Goal: Find specific page/section: Find specific page/section

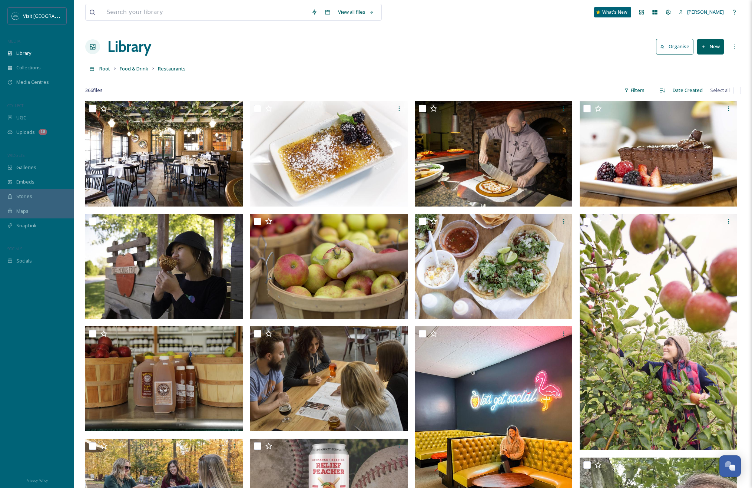
scroll to position [37, 0]
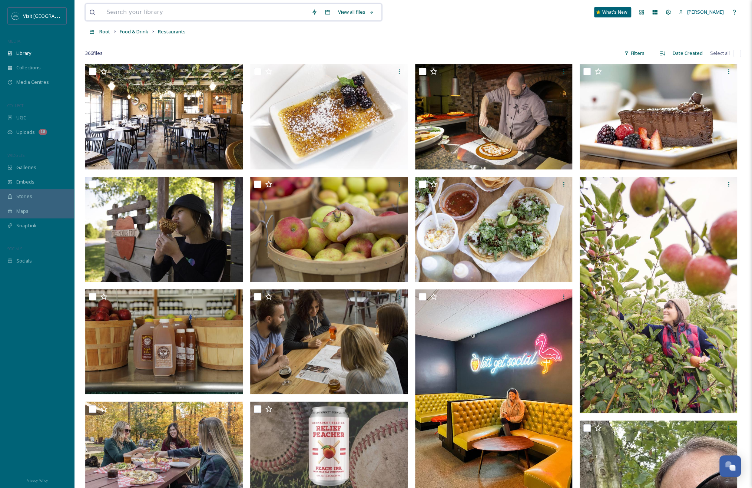
click at [185, 16] on input at bounding box center [205, 12] width 205 height 16
type input "river st. [PERSON_NAME]"
type input "river st [PERSON_NAME]"
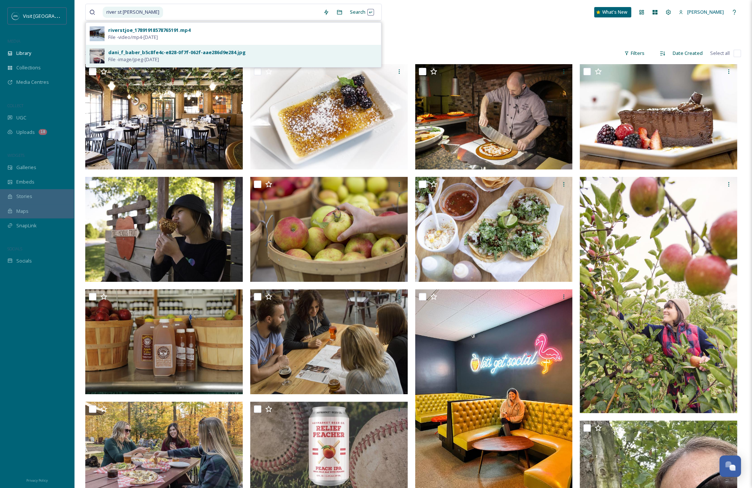
click at [184, 49] on div "dani_f_baber_b5c8fe4c-e828-0f7f-062f-aae286d9e284.jpg" at bounding box center [177, 52] width 138 height 7
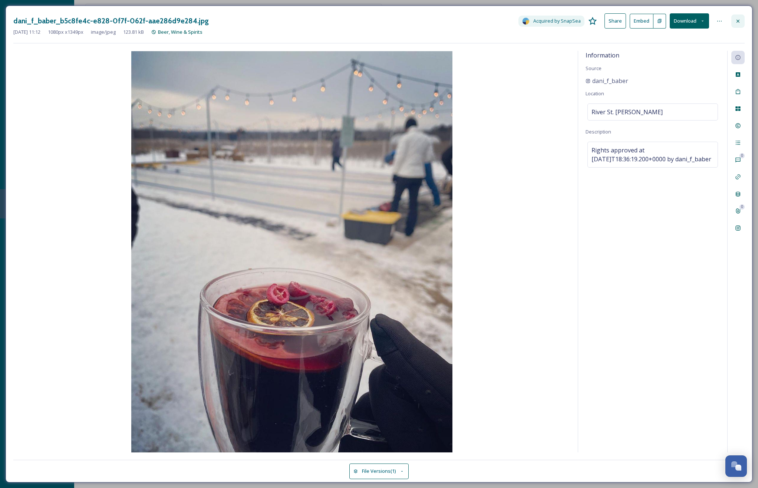
click at [736, 20] on icon at bounding box center [738, 21] width 6 height 6
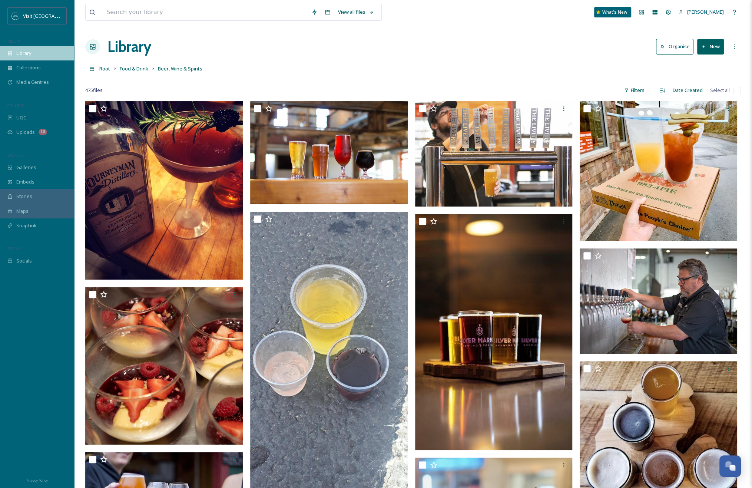
click at [46, 59] on div "Library" at bounding box center [37, 53] width 74 height 14
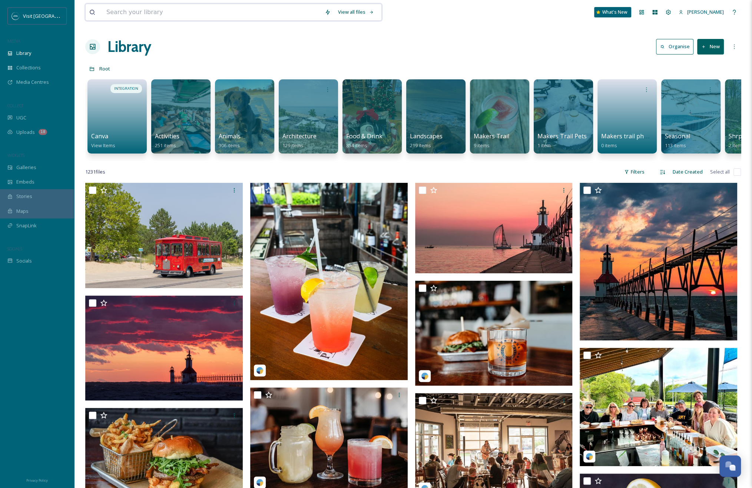
click at [125, 14] on input at bounding box center [212, 12] width 218 height 16
type input "river st"
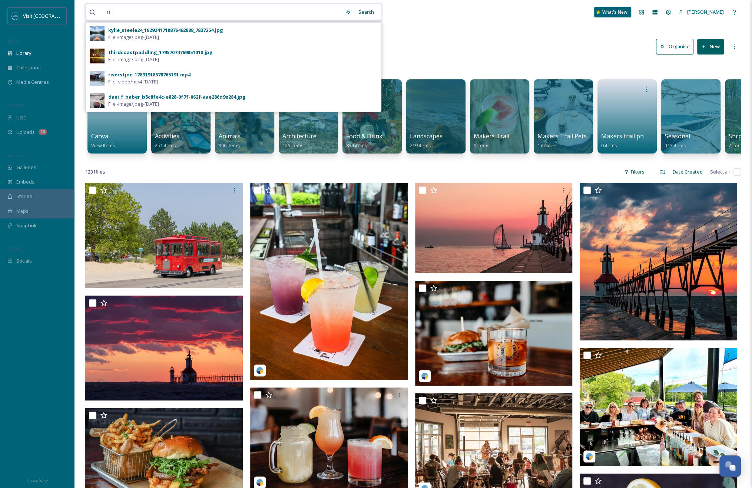
type input "r"
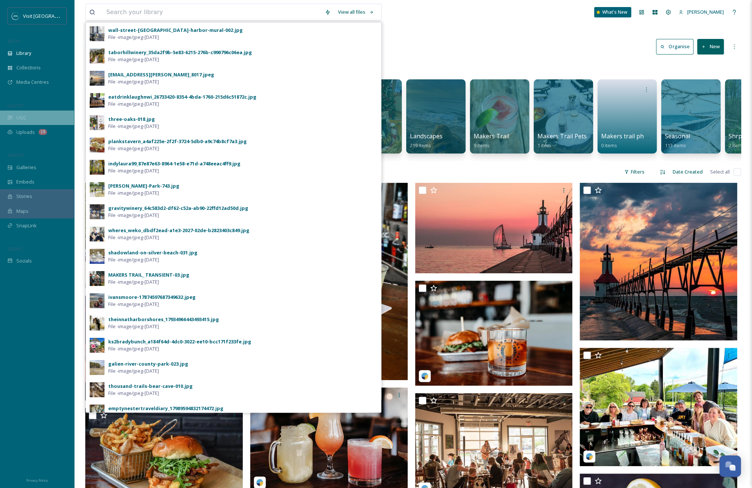
click at [38, 119] on div "UGC" at bounding box center [37, 117] width 74 height 14
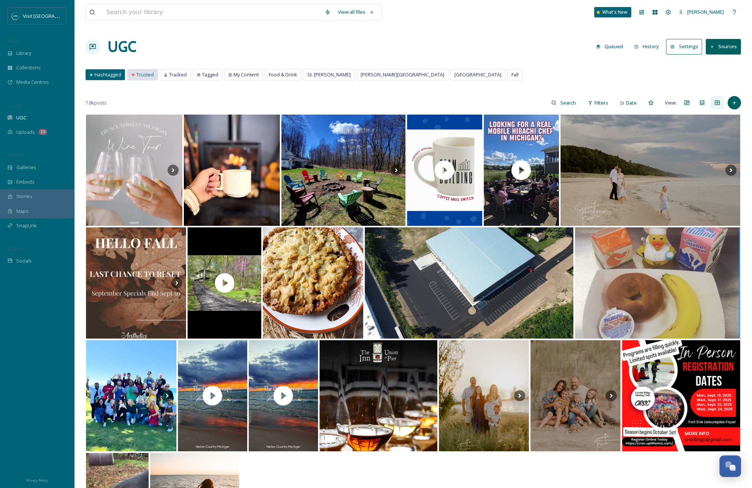
click at [147, 75] on span "Trusted" at bounding box center [144, 74] width 17 height 7
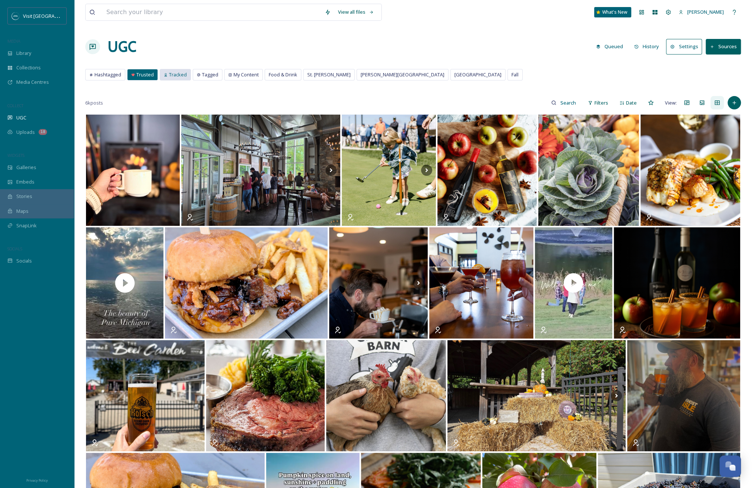
click at [175, 76] on span "Tracked" at bounding box center [178, 74] width 18 height 7
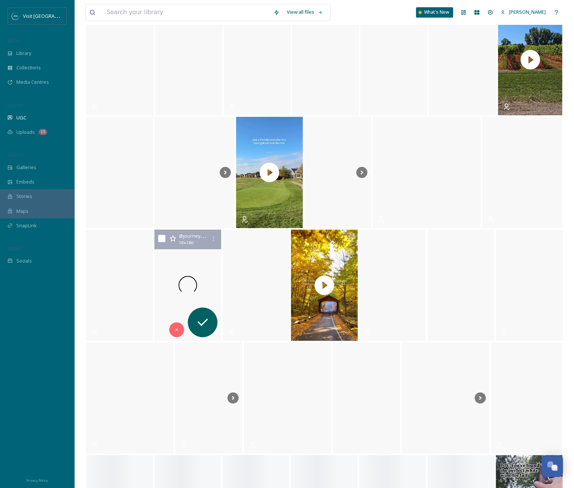
scroll to position [2584, 0]
